Goal: Information Seeking & Learning: Learn about a topic

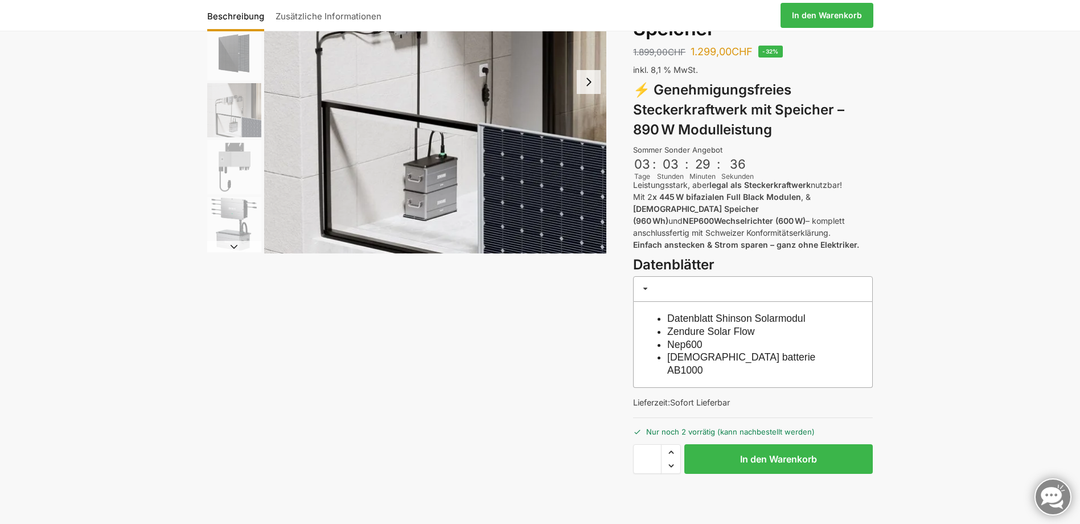
scroll to position [114, 0]
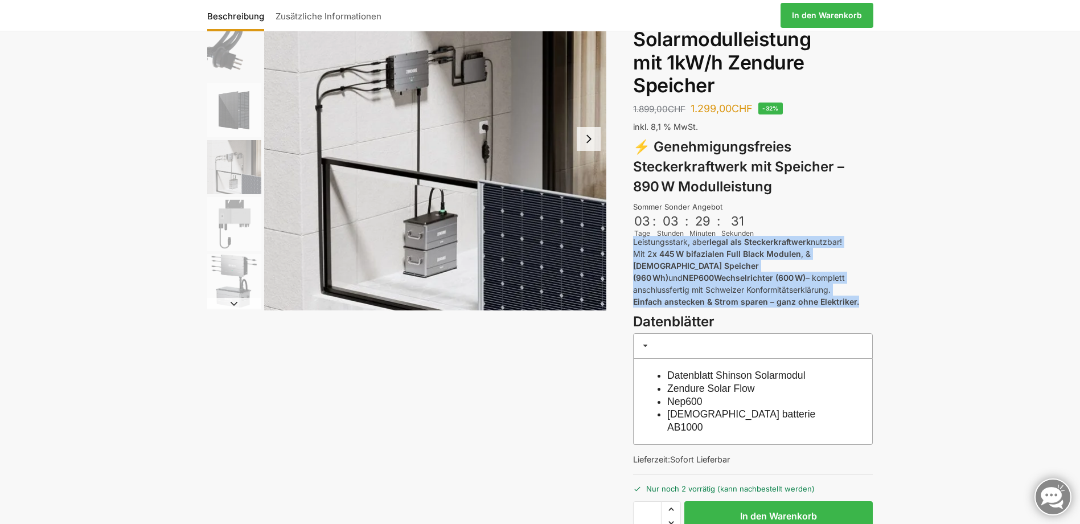
drag, startPoint x: 862, startPoint y: 289, endPoint x: 624, endPoint y: 241, distance: 242.9
click at [624, 241] on div "Beschreibung Zusätzliche Informationen 1.899,00 CHF Ursprünglicher Preis war: 1…" at bounding box center [540, 281] width 714 height 627
copy p "Leistungsstark, aber legal als Steckerkraftwerk nutzbar! Mit 2 x 445 W bifazial…"
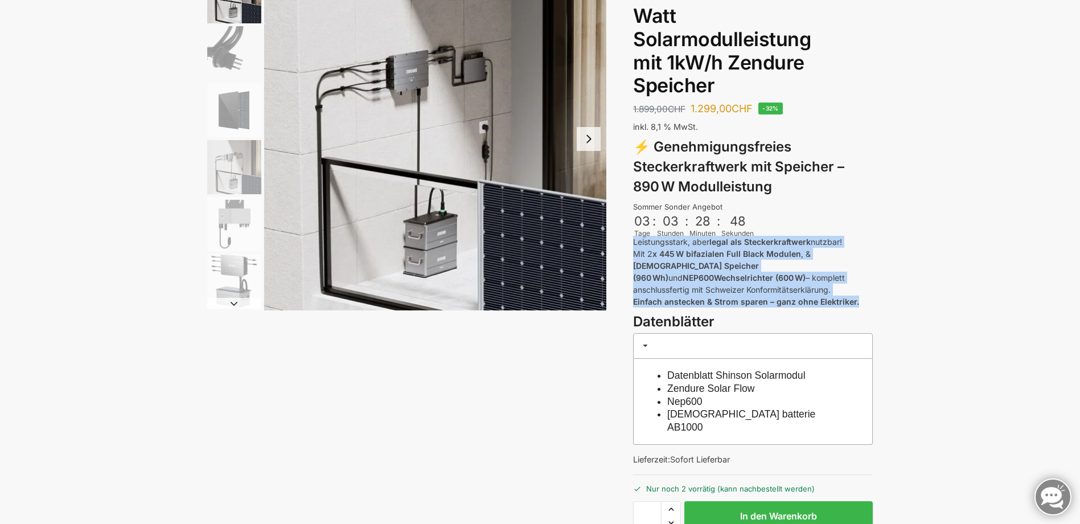
scroll to position [0, 0]
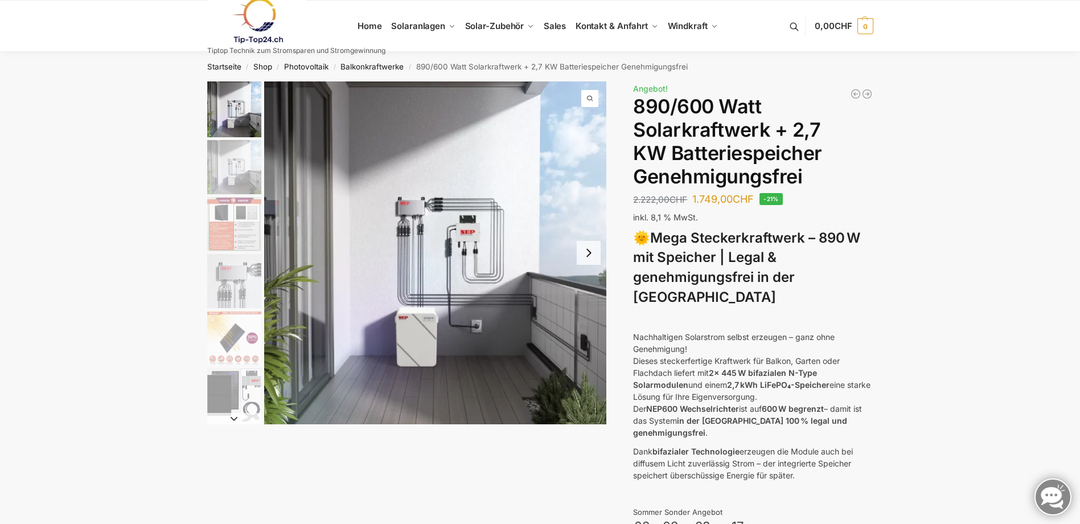
drag, startPoint x: 805, startPoint y: 444, endPoint x: 630, endPoint y: 321, distance: 213.0
copy div "Nachhaltigen Solarstrom selbst erzeugen – ganz ohne Genehmigung! Dieses stecker…"
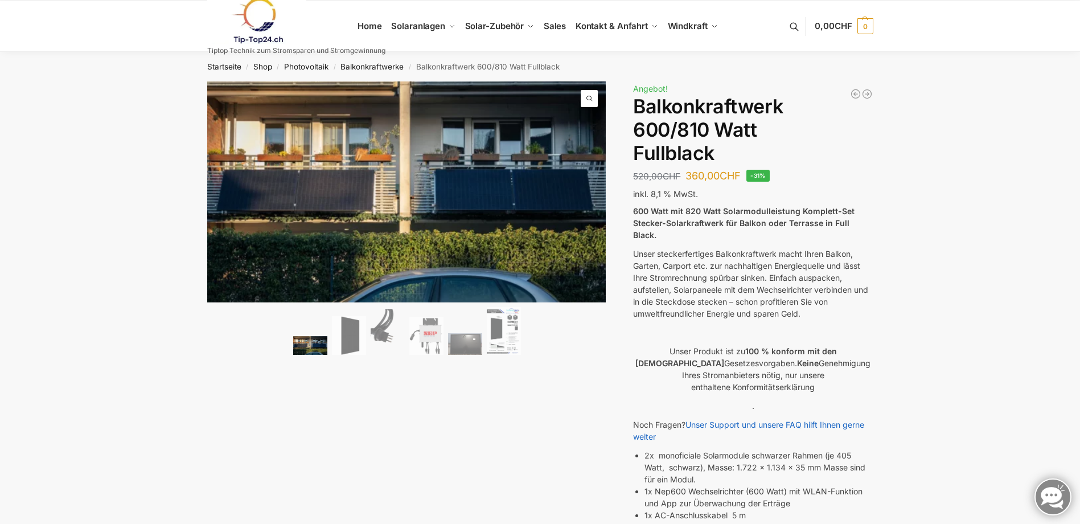
drag, startPoint x: 637, startPoint y: 211, endPoint x: 817, endPoint y: 304, distance: 202.8
click at [817, 304] on div "600 Watt mit 820 Watt Solarmodulleistung Komplett-Set Stecker-Solarkraftwerk fü…" at bounding box center [753, 422] width 240 height 435
click at [820, 301] on p "Unser steckerfertiges Balkonkraftwerk macht Ihren Balkon, Garten, Carport etc. …" at bounding box center [753, 284] width 240 height 72
click at [816, 303] on p "Unser steckerfertiges Balkonkraftwerk macht Ihren Balkon, Garten, Carport etc. …" at bounding box center [753, 284] width 240 height 72
drag, startPoint x: 806, startPoint y: 300, endPoint x: 632, endPoint y: 213, distance: 195.4
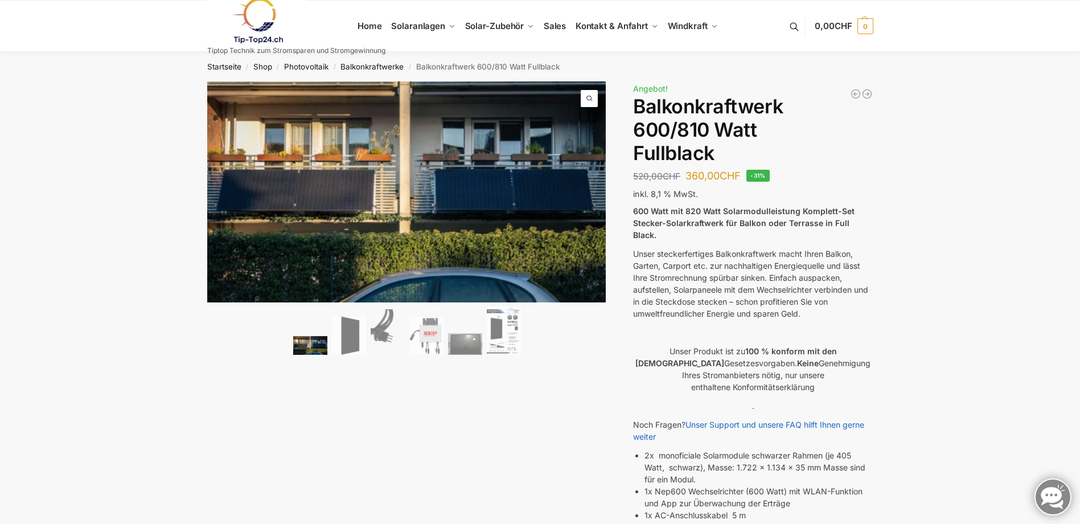
click at [632, 213] on div "🔍 Previous Next Beschreibung Zusätzliche Informationen 520,00 CHF Ursprüngliche…" at bounding box center [540, 467] width 714 height 772
copy div "Previous Next Beschreibung Zusätzliche Informationen 520,00 CHF Ursprünglicher …"
click at [653, 149] on h1 "Balkonkraftwerk 600/810 Watt Fullblack" at bounding box center [753, 129] width 240 height 69
click at [345, 343] on img at bounding box center [349, 335] width 34 height 39
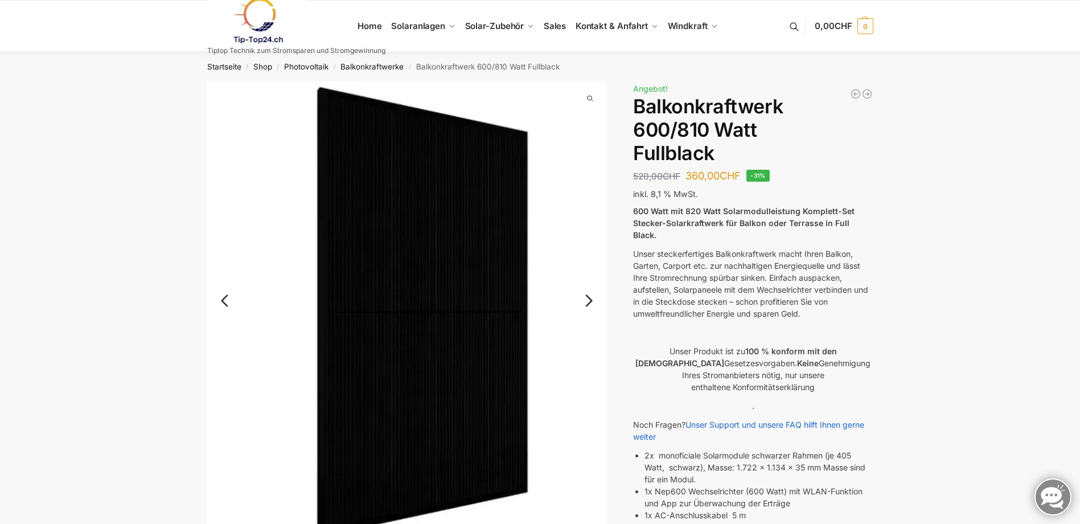
click at [589, 301] on link "Next" at bounding box center [587, 306] width 38 height 11
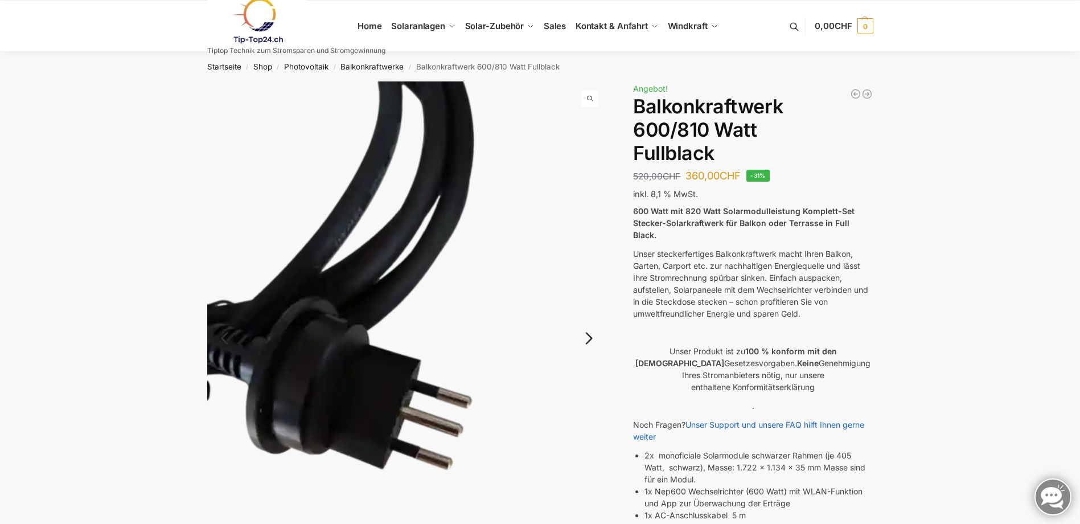
click at [589, 295] on img at bounding box center [407, 347] width 400 height 533
click at [592, 338] on link "Next" at bounding box center [587, 343] width 38 height 11
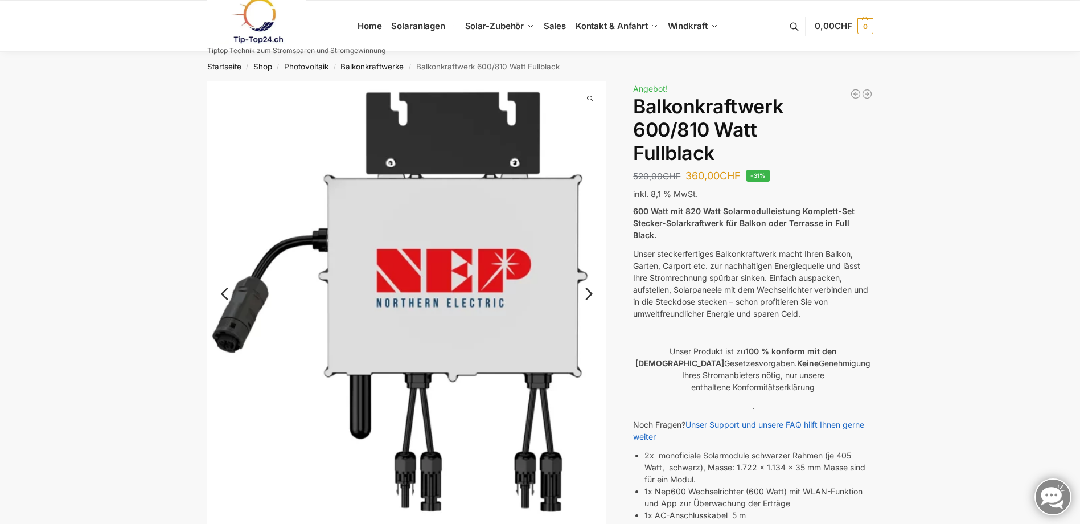
click at [588, 294] on link "Next" at bounding box center [587, 299] width 38 height 11
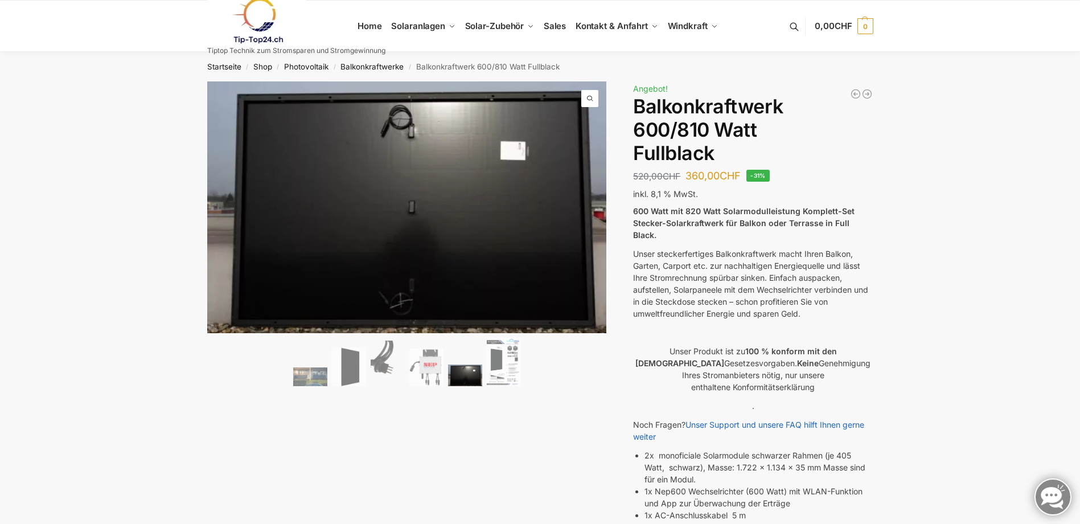
click at [314, 375] on img at bounding box center [310, 376] width 34 height 19
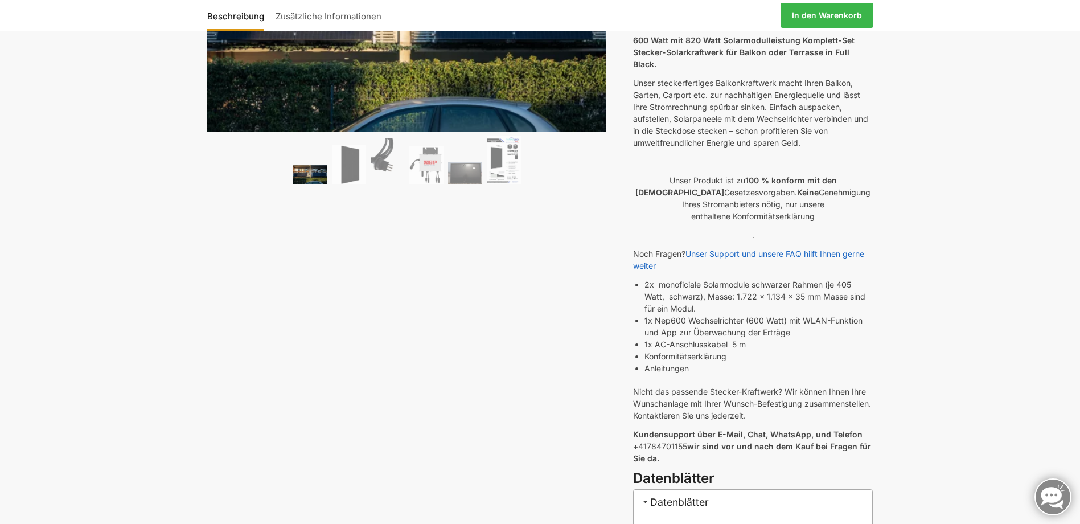
scroll to position [228, 0]
